Goal: Information Seeking & Learning: Learn about a topic

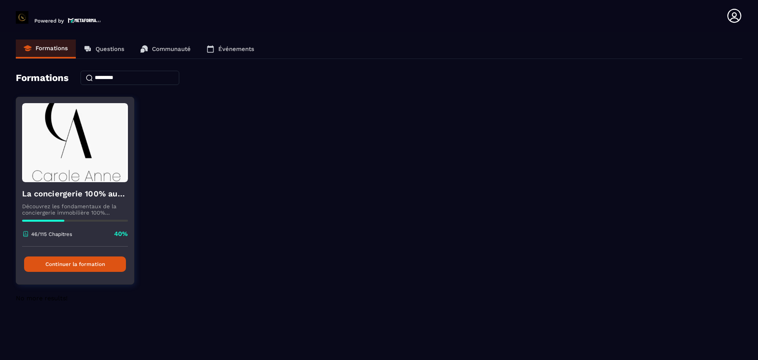
click at [74, 267] on button "Continuer la formation" at bounding box center [75, 263] width 102 height 15
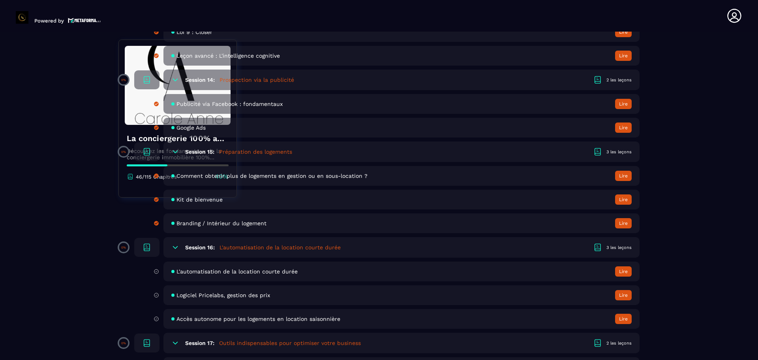
scroll to position [1511, 0]
click at [246, 250] on h5 "L'automatisation de la location courte durée" at bounding box center [279, 247] width 121 height 8
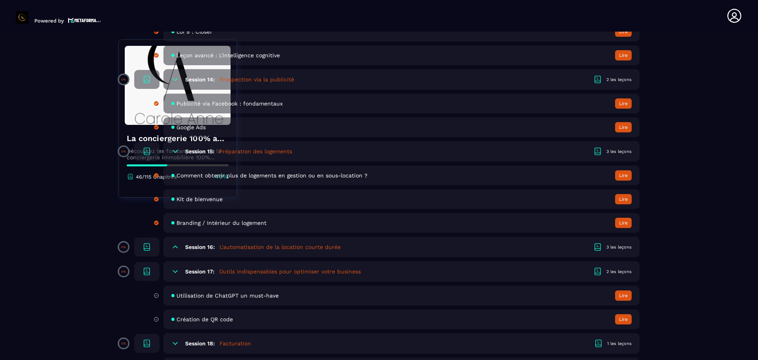
click at [246, 250] on h5 "L'automatisation de la location courte durée" at bounding box center [279, 247] width 121 height 8
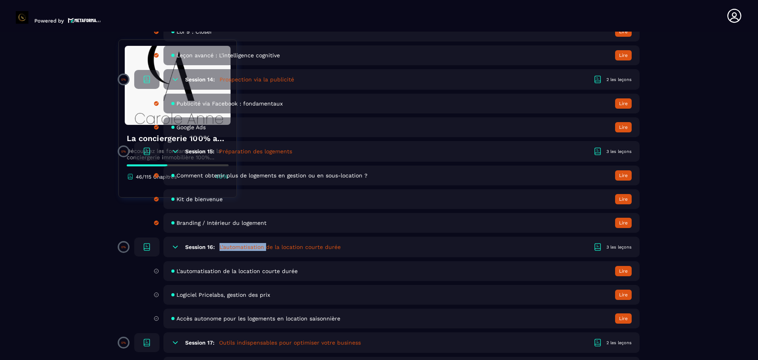
click at [246, 250] on h5 "L'automatisation de la location courte durée" at bounding box center [279, 247] width 121 height 8
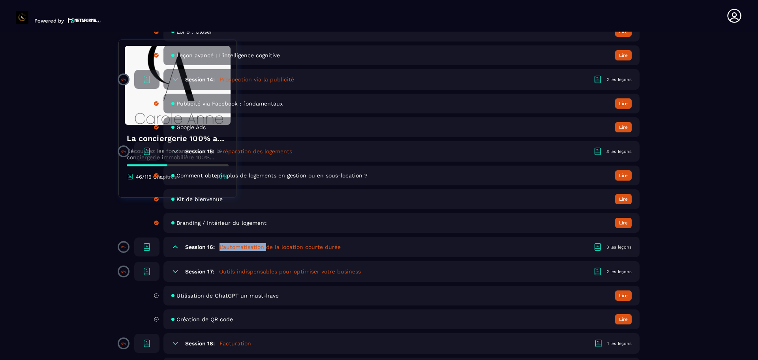
click at [246, 250] on h5 "L'automatisation de la location courte durée" at bounding box center [279, 247] width 121 height 8
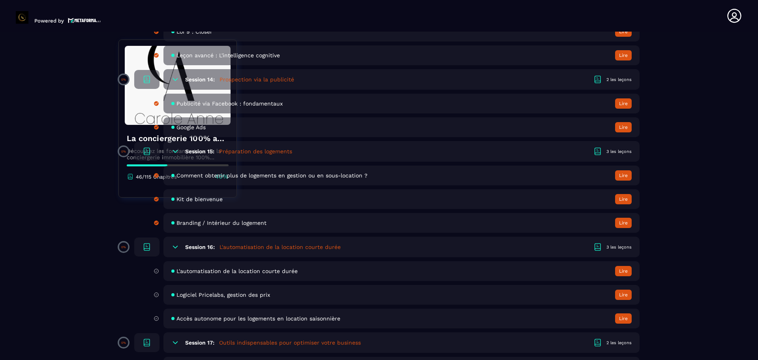
click at [217, 271] on span "L'automatisation de la location courte durée" at bounding box center [236, 271] width 121 height 6
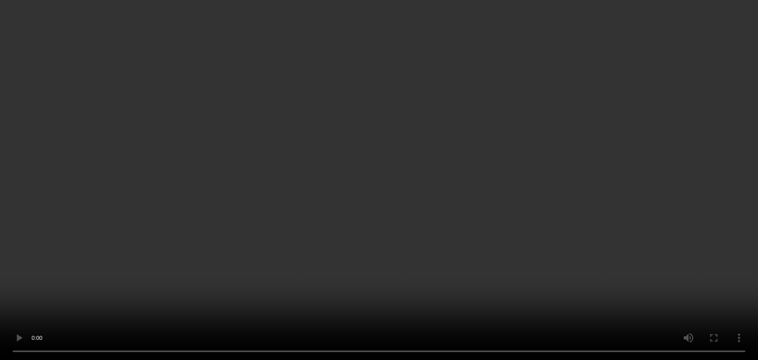
scroll to position [223, 0]
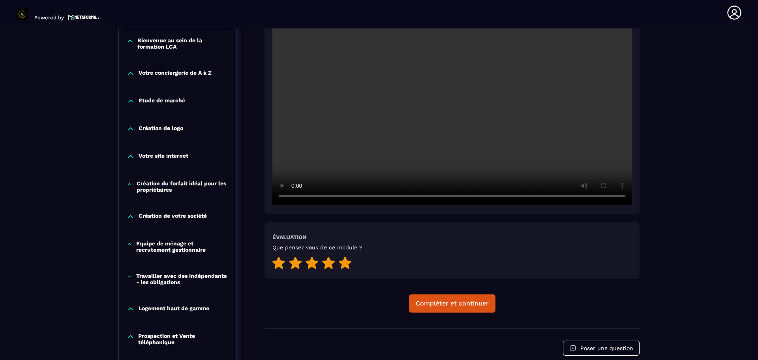
click at [343, 262] on icon at bounding box center [345, 262] width 13 height 12
click at [428, 302] on div "Compléter et continuer" at bounding box center [452, 303] width 73 height 8
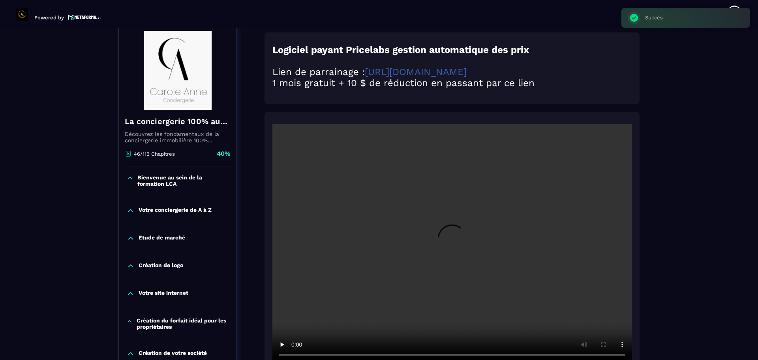
scroll to position [82, 0]
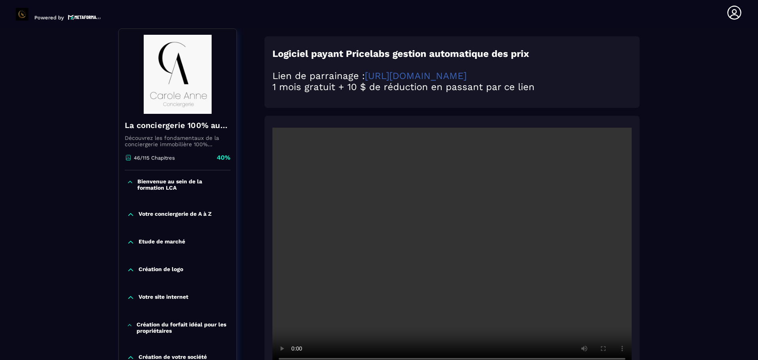
click at [413, 76] on link "[URL][DOMAIN_NAME]" at bounding box center [416, 75] width 102 height 11
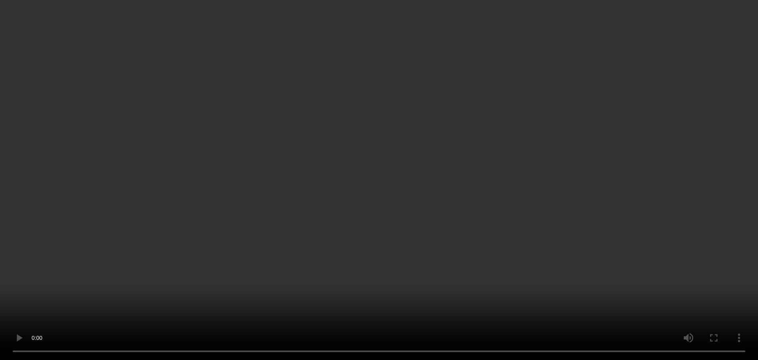
scroll to position [245, 0]
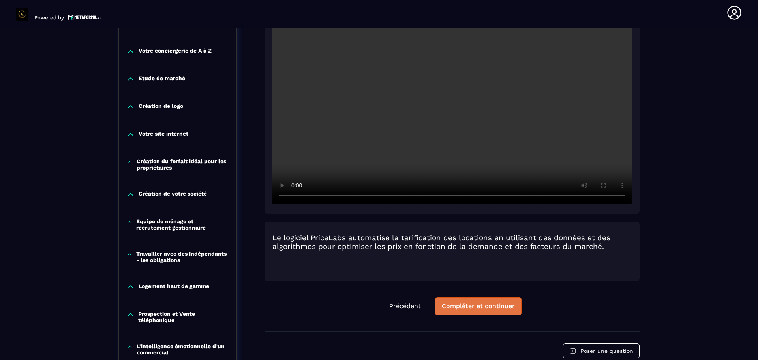
click at [477, 307] on div "Compléter et continuer" at bounding box center [478, 306] width 73 height 8
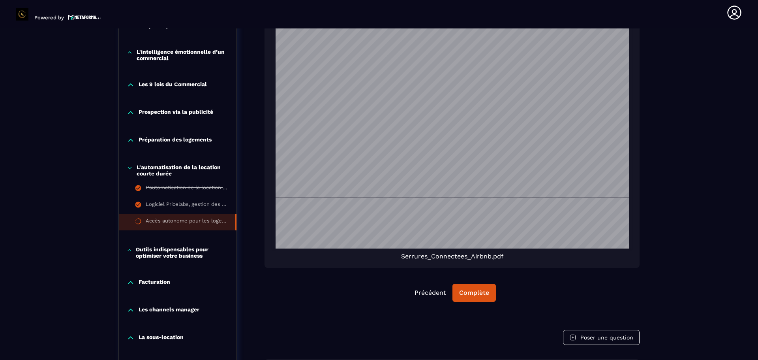
scroll to position [540, 0]
click at [478, 291] on div "Complète" at bounding box center [474, 292] width 30 height 8
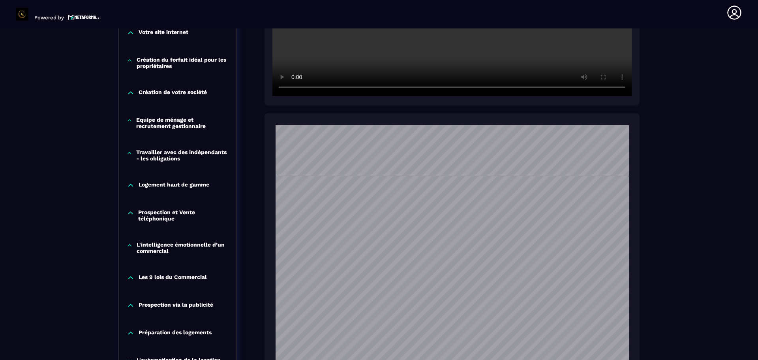
scroll to position [760, 0]
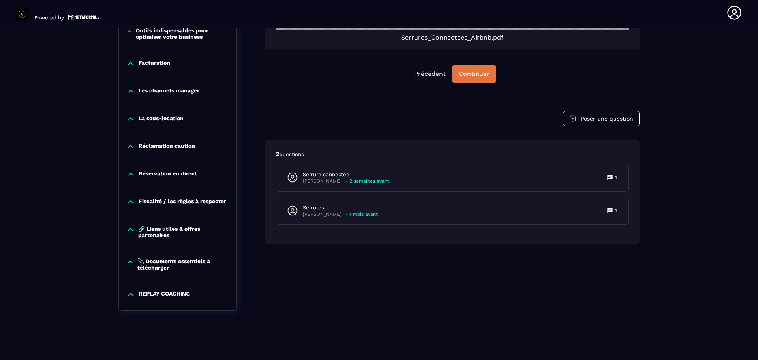
click at [469, 71] on div "Continuer" at bounding box center [474, 74] width 31 height 8
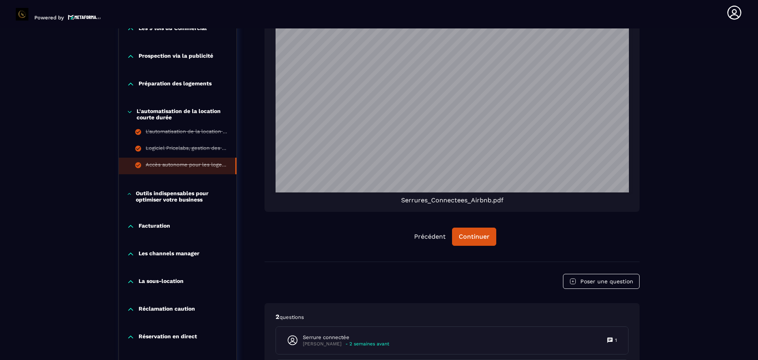
scroll to position [594, 0]
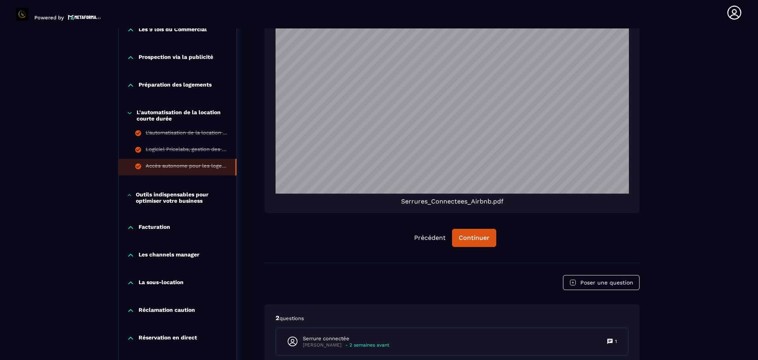
click at [146, 199] on p "Outils indispensables pour optimiser votre business" at bounding box center [182, 197] width 93 height 13
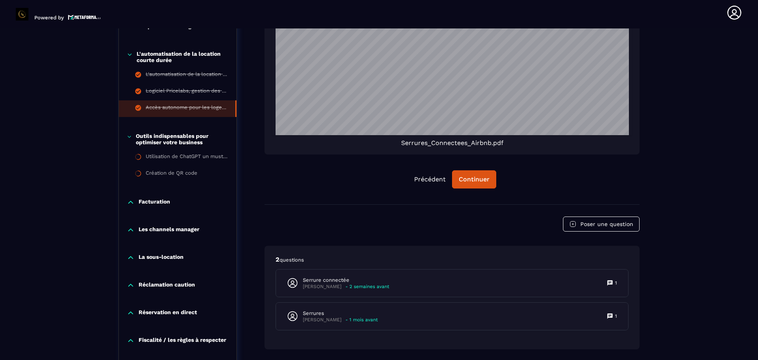
scroll to position [632, 0]
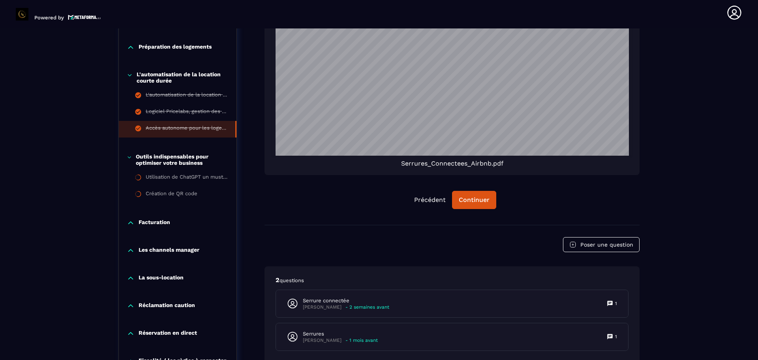
click at [152, 222] on p "Facturation" at bounding box center [155, 223] width 32 height 8
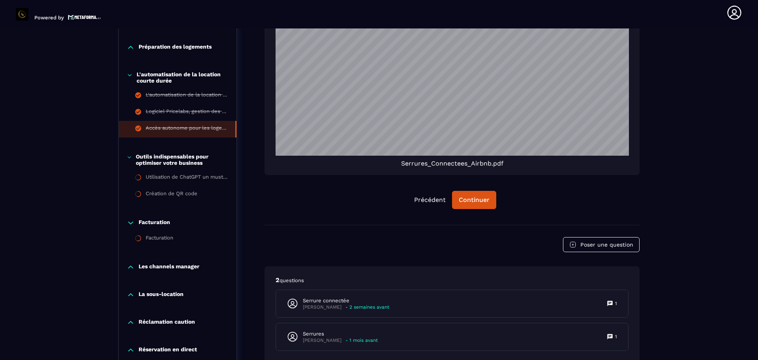
click at [139, 268] on p "Les channels manager" at bounding box center [169, 267] width 61 height 8
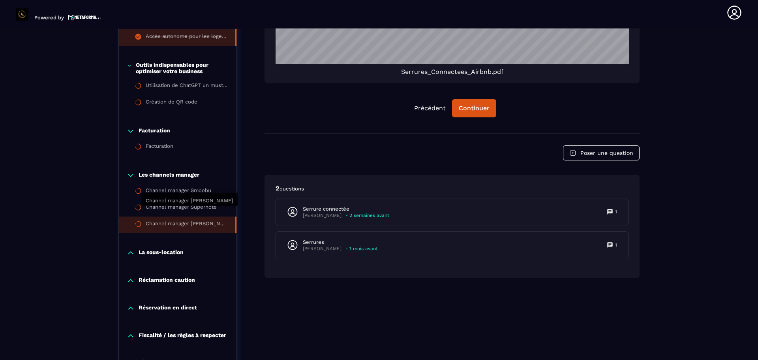
scroll to position [736, 0]
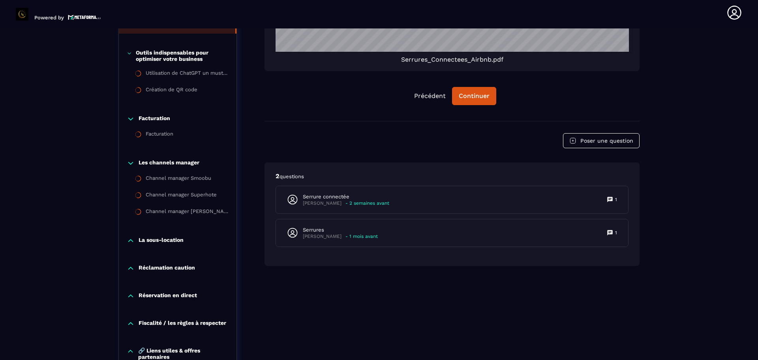
click at [138, 240] on div "La sous-location" at bounding box center [178, 240] width 118 height 8
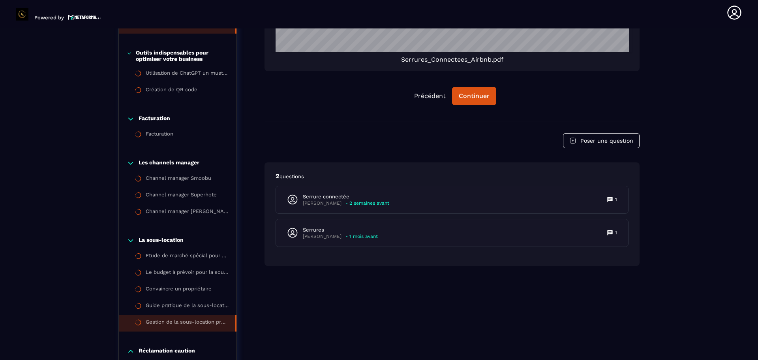
scroll to position [864, 0]
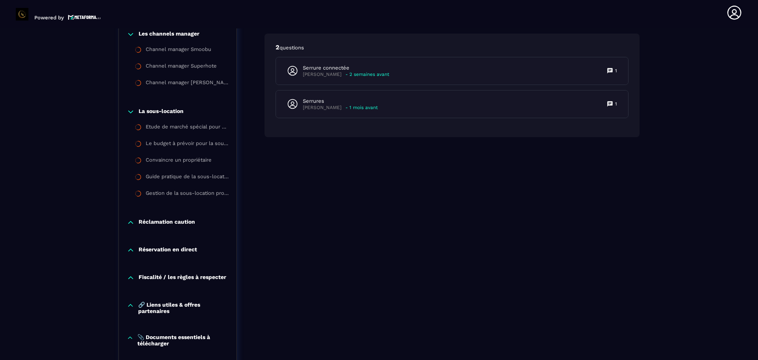
click at [152, 222] on p "Réclamation caution" at bounding box center [167, 222] width 56 height 8
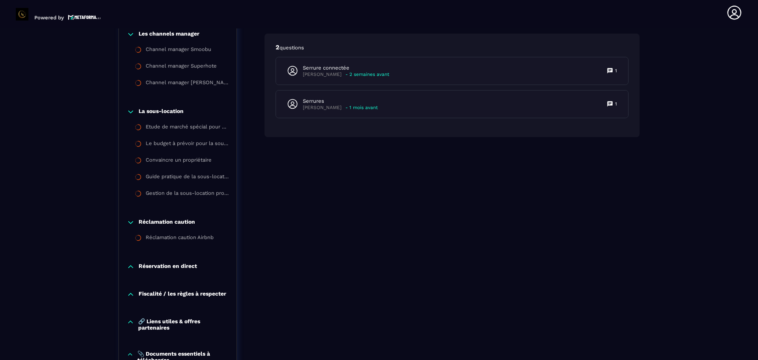
click at [165, 267] on p "Réservation en direct" at bounding box center [168, 266] width 58 height 8
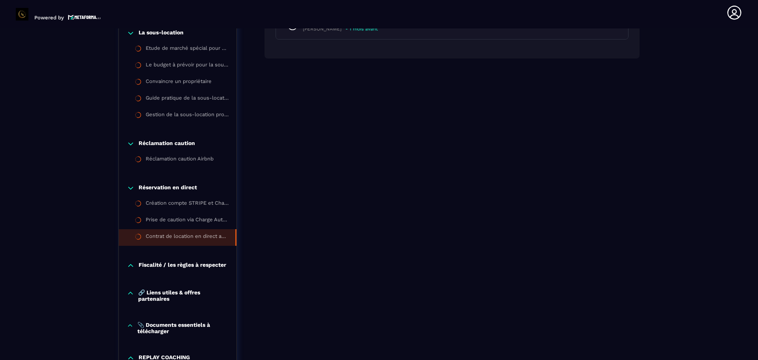
scroll to position [952, 0]
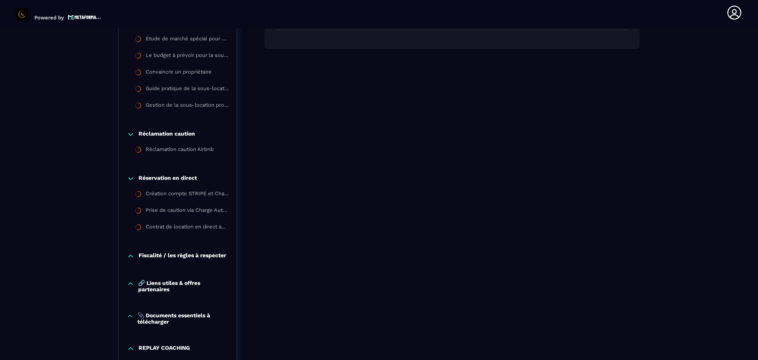
click at [156, 253] on p "Fiscalité / les règles à respecter" at bounding box center [183, 256] width 88 height 8
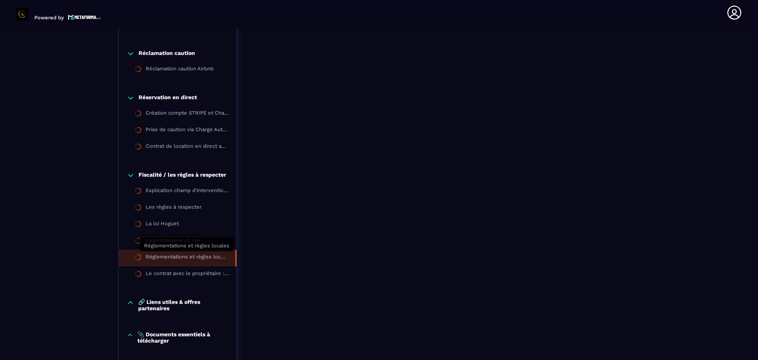
scroll to position [1033, 0]
click at [154, 301] on p "🔗 Liens utiles & offres partenaires" at bounding box center [183, 304] width 90 height 13
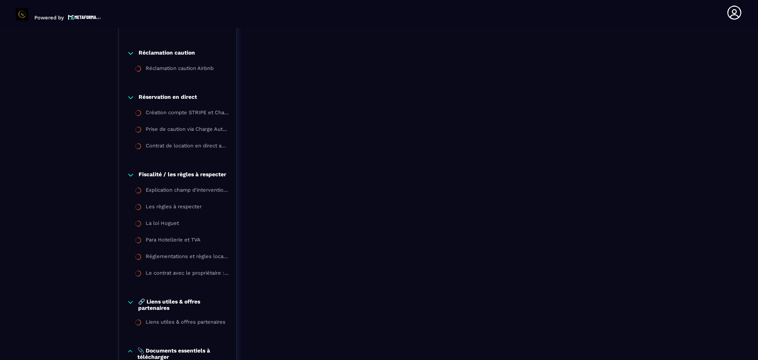
scroll to position [1125, 0]
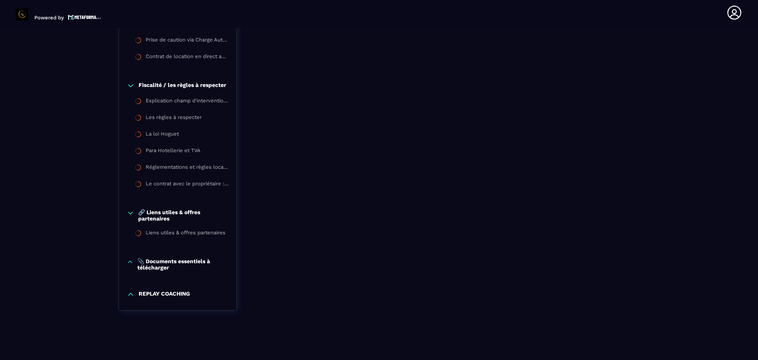
click at [148, 262] on p "📎 Documents essentiels à télécharger" at bounding box center [182, 264] width 91 height 13
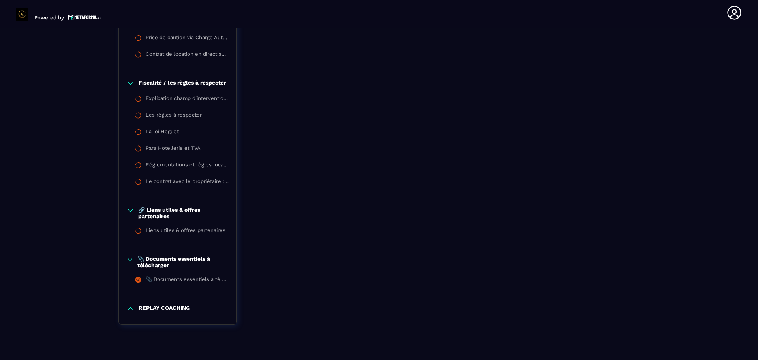
click at [146, 308] on p "REPLAY COACHING" at bounding box center [164, 308] width 51 height 8
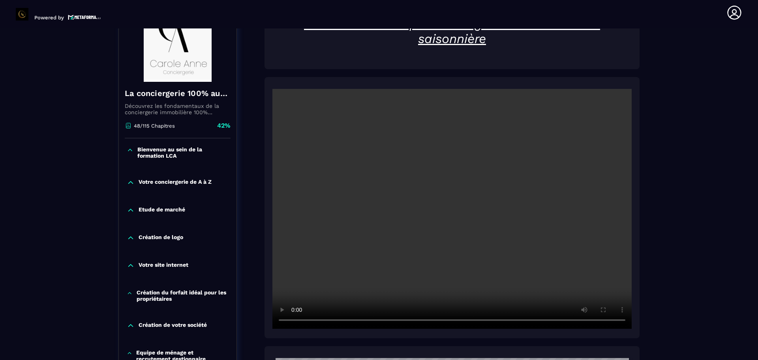
scroll to position [0, 0]
